Goal: Task Accomplishment & Management: Manage account settings

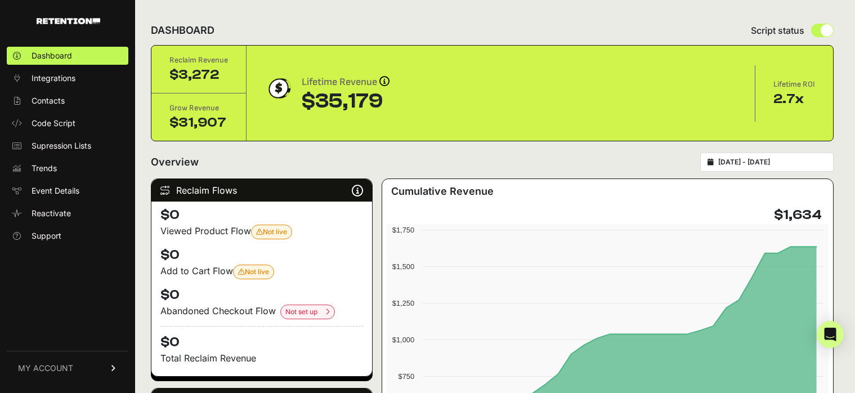
click at [72, 367] on link "MY ACCOUNT" at bounding box center [68, 368] width 122 height 34
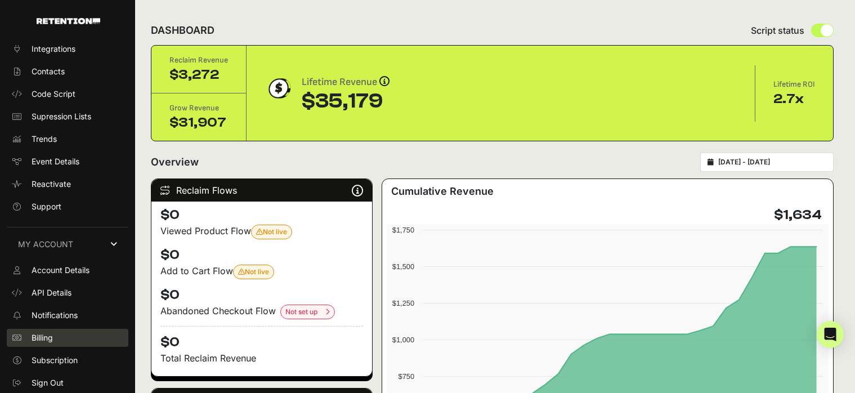
click at [88, 334] on link "Billing" at bounding box center [68, 338] width 122 height 18
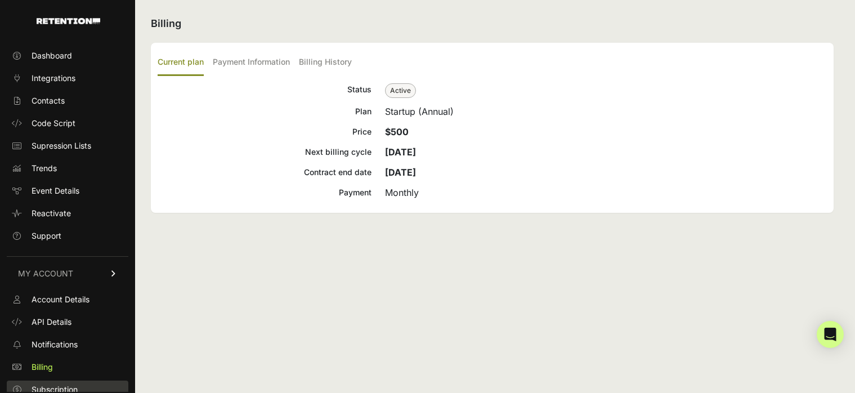
scroll to position [29, 0]
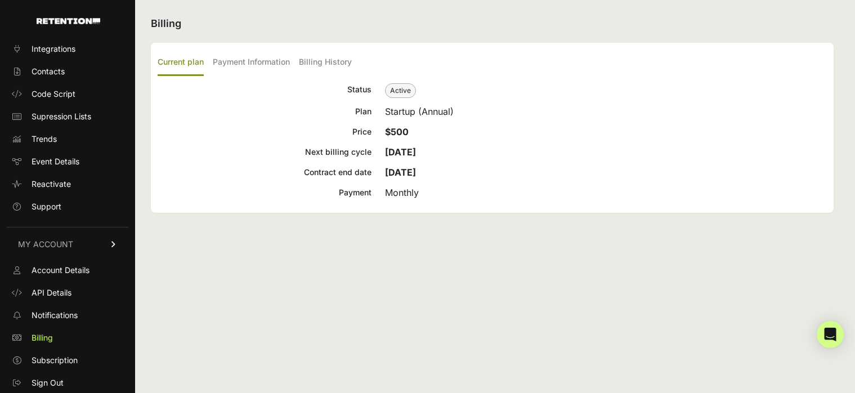
click at [443, 139] on div "Status Active Plan Startup (Annual) Price $500 Next billing cycle Sep 27, 2025 …" at bounding box center [493, 141] width 670 height 117
click at [216, 270] on div "Billing Current plan Payment Information Billing History Status Active Plan Sta…" at bounding box center [492, 196] width 715 height 393
click at [57, 360] on span "Subscription" at bounding box center [55, 360] width 46 height 11
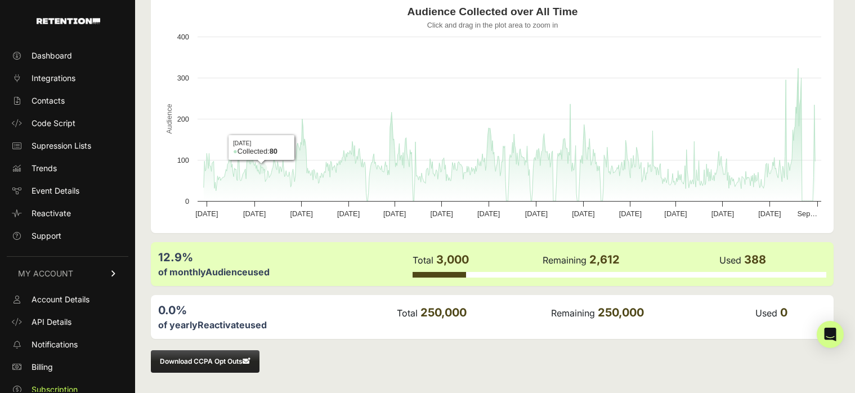
scroll to position [29, 0]
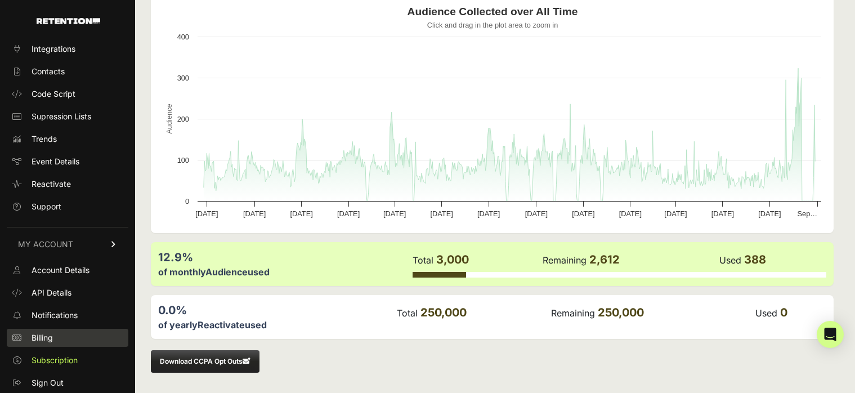
click at [50, 341] on span "Billing" at bounding box center [42, 337] width 21 height 11
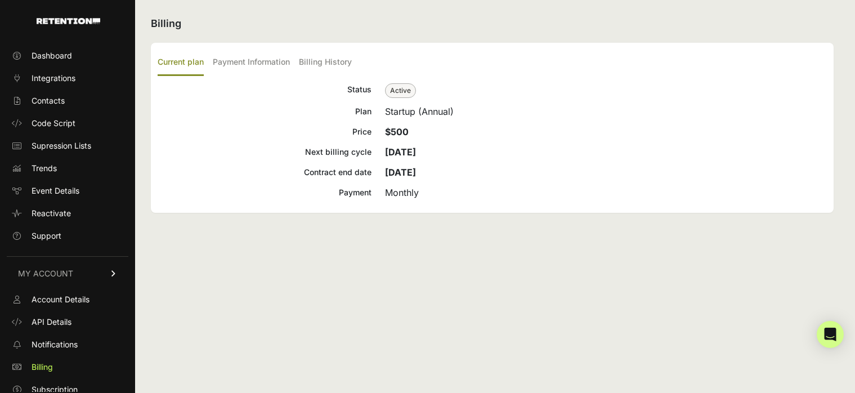
scroll to position [29, 0]
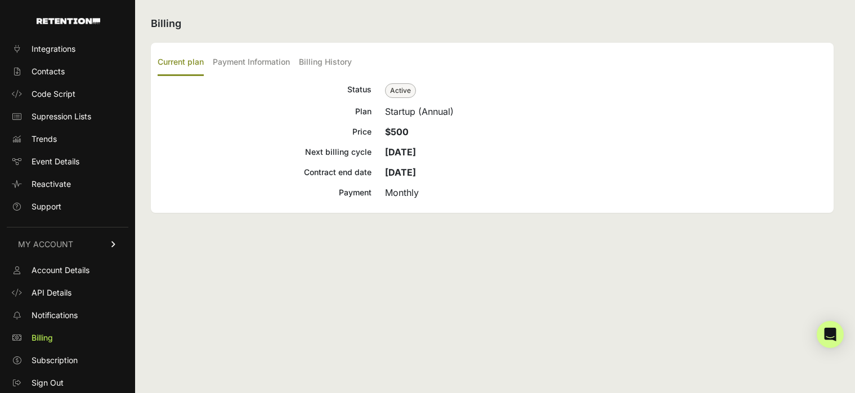
click at [401, 130] on strong "$500" at bounding box center [397, 131] width 24 height 11
click at [414, 115] on div "Startup (Annual)" at bounding box center [606, 112] width 442 height 14
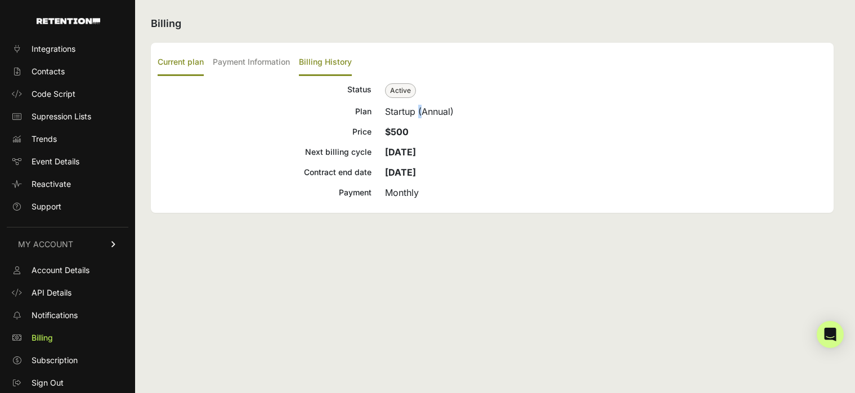
click at [314, 65] on label "Billing History" at bounding box center [325, 63] width 53 height 26
click at [0, 0] on input "Billing History" at bounding box center [0, 0] width 0 height 0
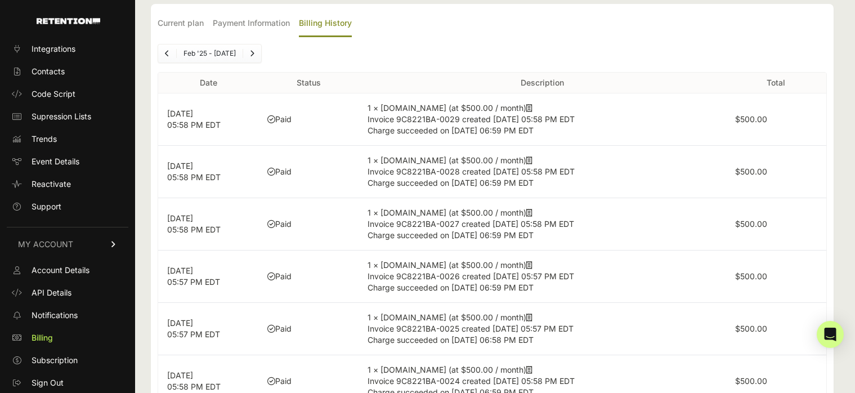
scroll to position [42, 0]
